Goal: Task Accomplishment & Management: Use online tool/utility

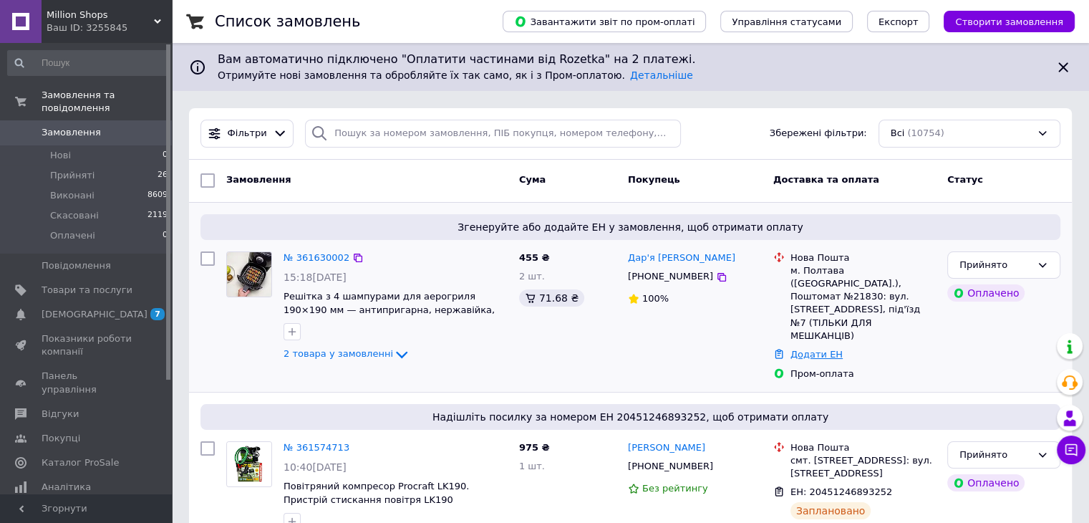
click at [825, 349] on link "Додати ЕН" at bounding box center [816, 354] width 52 height 11
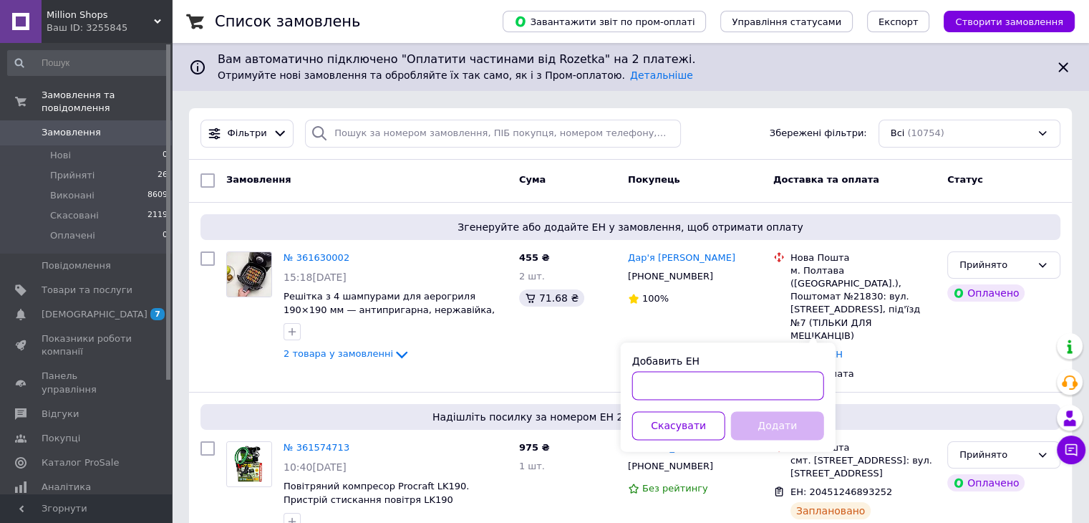
click at [799, 389] on input "Добавить ЕН" at bounding box center [728, 385] width 192 height 29
paste input "20451247306050"
type input "20451247306050"
click at [808, 425] on button "Додати" at bounding box center [777, 425] width 93 height 29
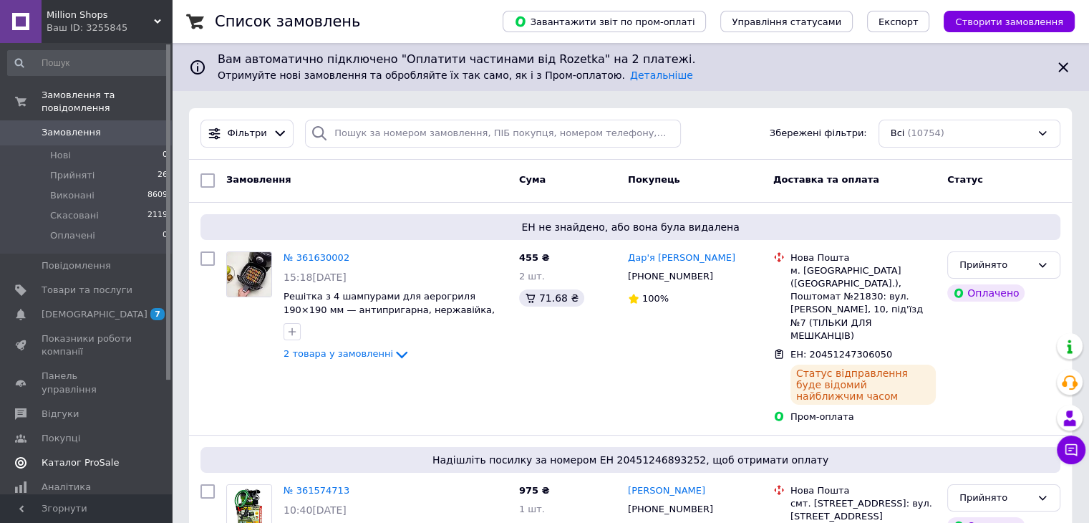
click at [82, 308] on span "[DEMOGRAPHIC_DATA]" at bounding box center [95, 314] width 106 height 13
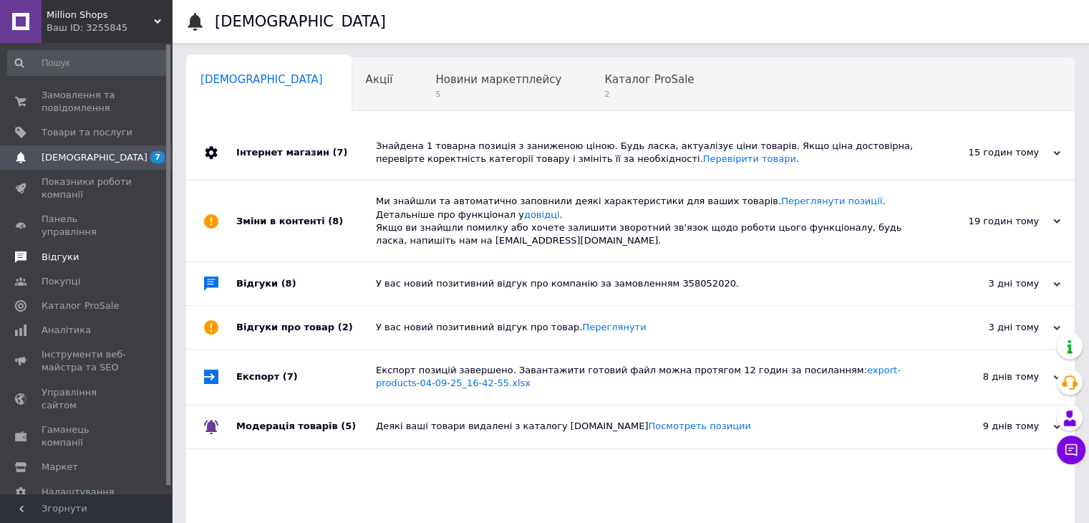
click at [90, 251] on span "Відгуки" at bounding box center [87, 257] width 91 height 13
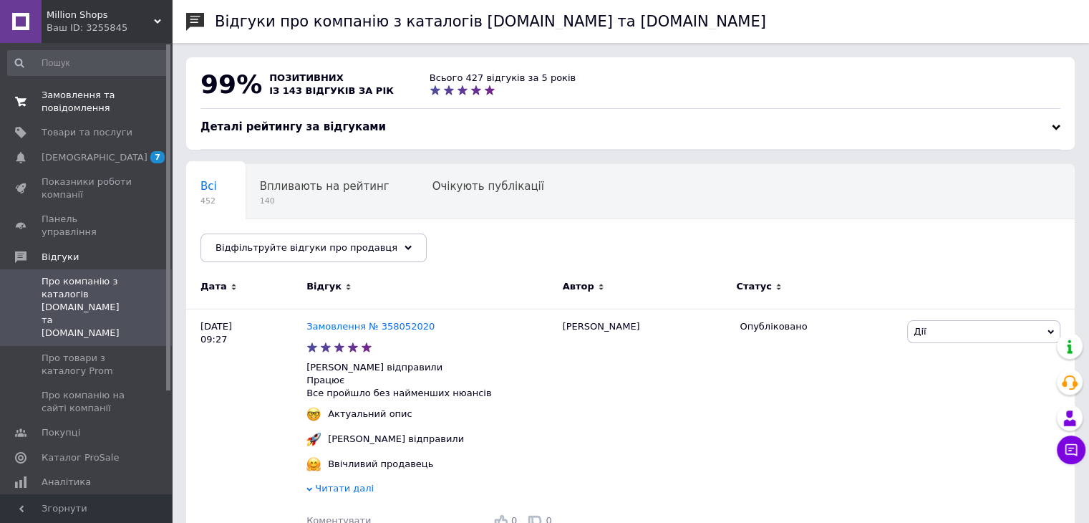
click at [100, 93] on span "Замовлення та повідомлення" at bounding box center [87, 102] width 91 height 26
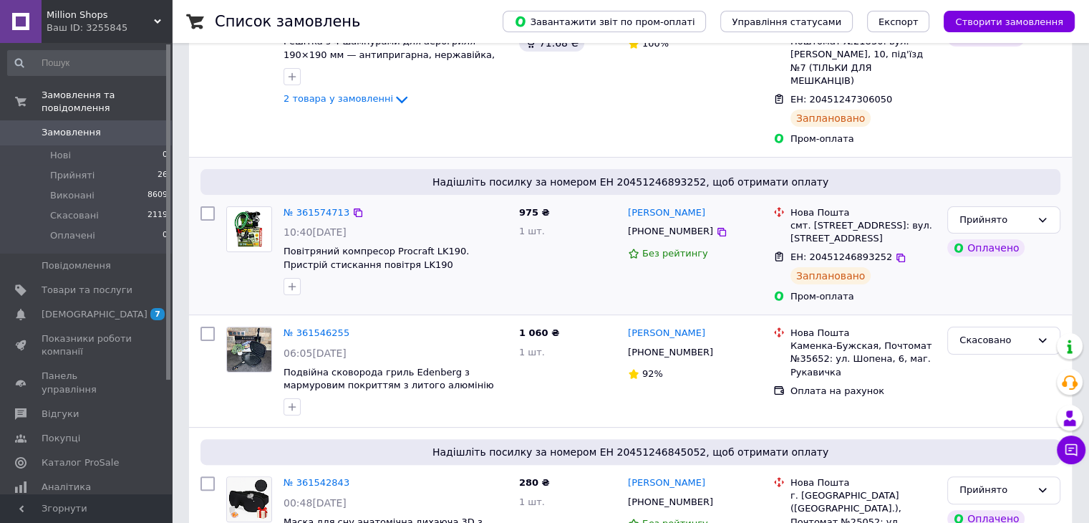
scroll to position [358, 0]
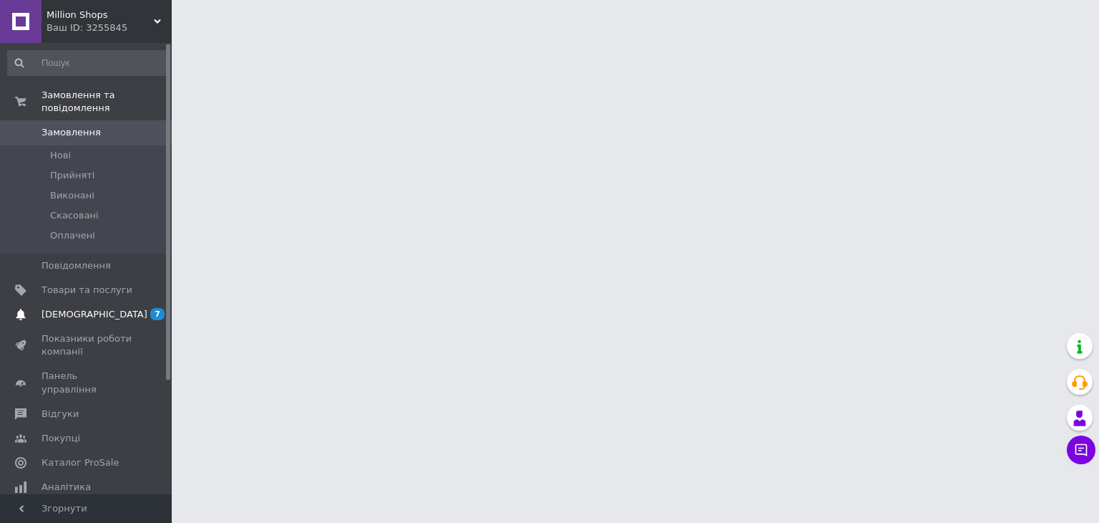
click at [135, 308] on span "7 0" at bounding box center [151, 314] width 39 height 13
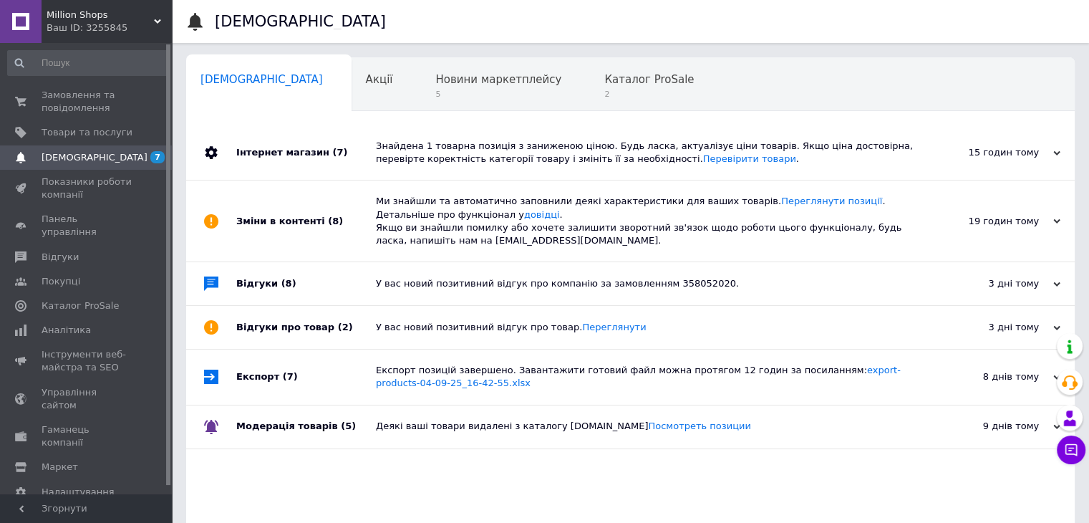
click at [66, 31] on div "Ваш ID: 3255845" at bounding box center [109, 27] width 125 height 13
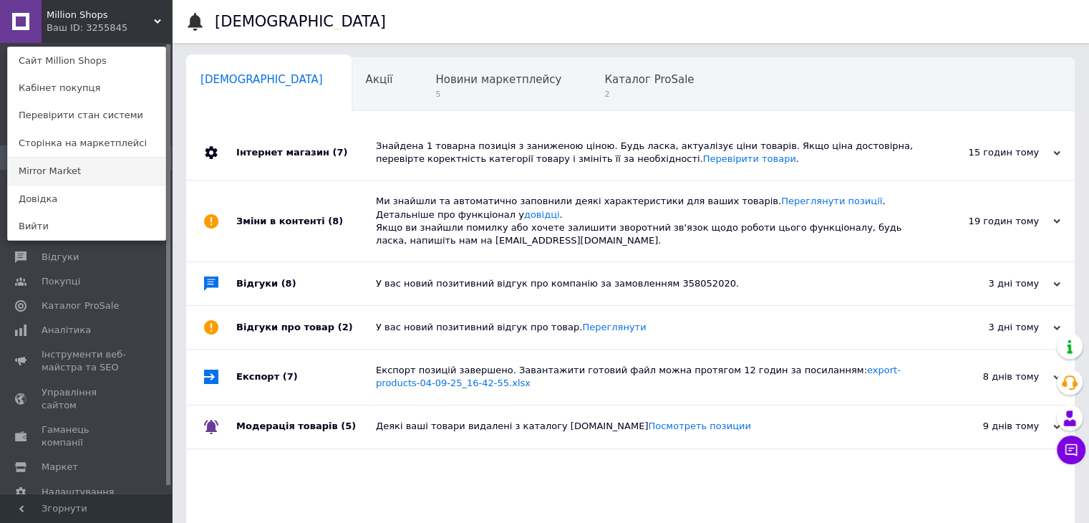
click at [90, 167] on link "Mirror Market" at bounding box center [86, 170] width 157 height 27
